Goal: Task Accomplishment & Management: Use online tool/utility

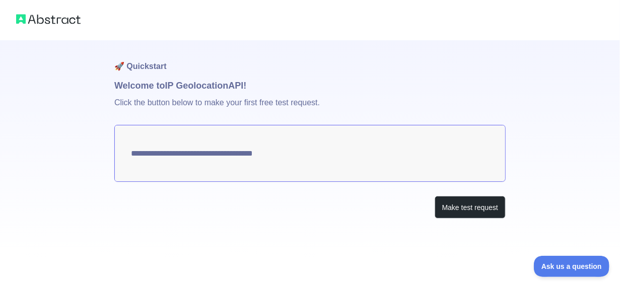
type textarea "**********"
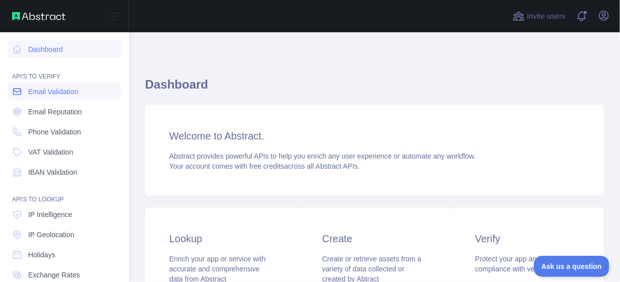
click at [44, 90] on span "Email Validation" at bounding box center [53, 92] width 50 height 10
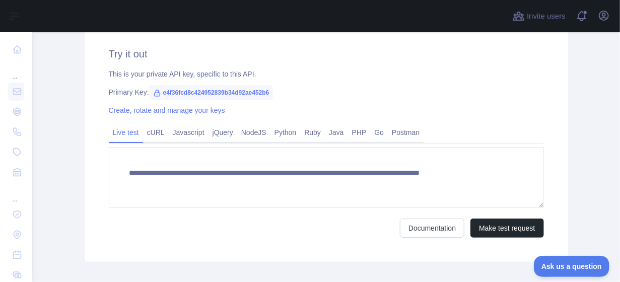
scroll to position [354, 0]
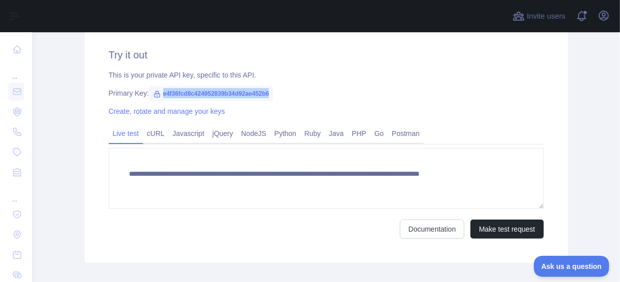
drag, startPoint x: 157, startPoint y: 92, endPoint x: 270, endPoint y: 95, distance: 113.5
click at [270, 95] on div "Primary Key: e4f36fcd8c424952839b34d92ae452b6" at bounding box center [326, 93] width 435 height 10
copy span "e4f36fcd8c424952839b34d92ae452b6"
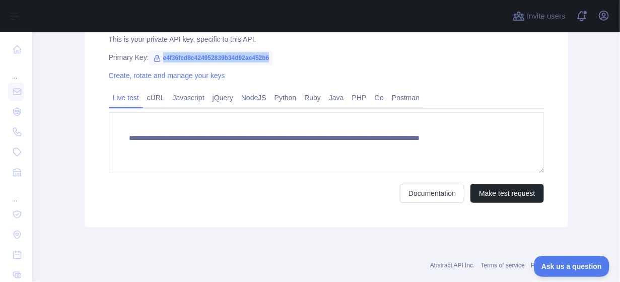
scroll to position [390, 0]
copy span "e4f36fcd8c424952839b34d92ae452b6"
click at [281, 57] on div "Primary Key: e4f36fcd8c424952839b34d92ae452b6" at bounding box center [326, 57] width 435 height 10
